Goal: Task Accomplishment & Management: Complete application form

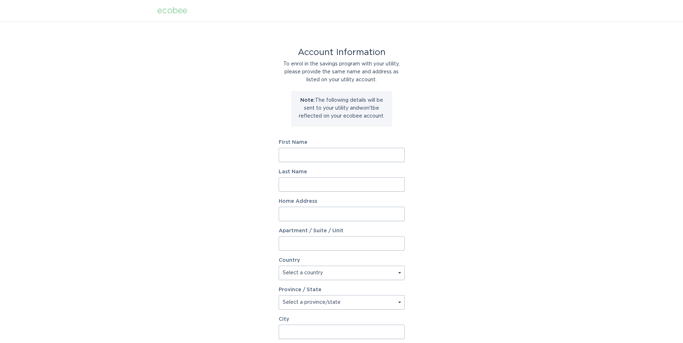
click at [294, 151] on input "First Name" at bounding box center [341, 155] width 126 height 14
